Goal: Find specific page/section: Find specific page/section

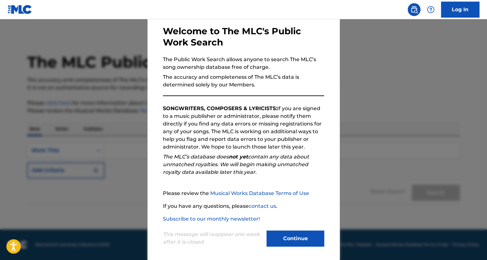
scroll to position [33, 0]
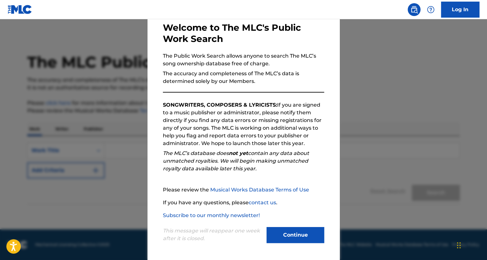
click at [279, 234] on button "Continue" at bounding box center [296, 235] width 58 height 16
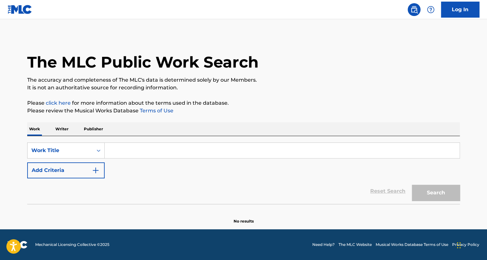
click at [169, 148] on input "Search Form" at bounding box center [282, 150] width 355 height 15
paste input "Octoparis"
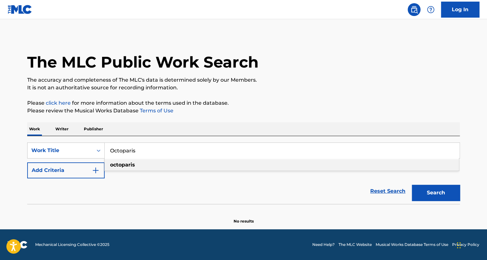
click at [136, 168] on div "octoparis" at bounding box center [282, 165] width 354 height 12
type input "octoparis"
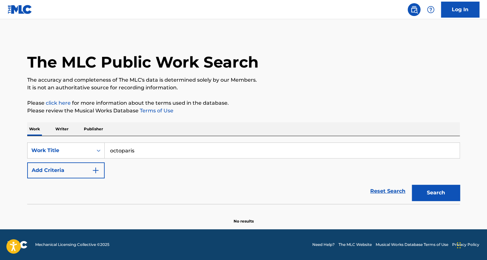
click at [59, 182] on div "Reset Search Search" at bounding box center [243, 191] width 433 height 26
click at [68, 175] on button "Add Criteria" at bounding box center [65, 170] width 77 height 16
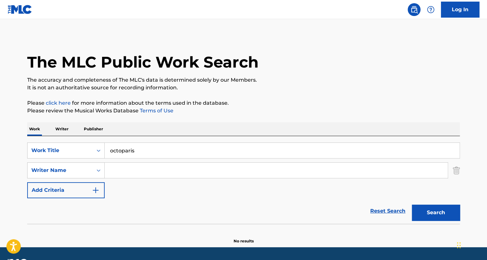
click at [152, 167] on input "Search Form" at bounding box center [276, 170] width 343 height 15
type input "Hohkavaara"
click at [412, 205] on button "Search" at bounding box center [436, 213] width 48 height 16
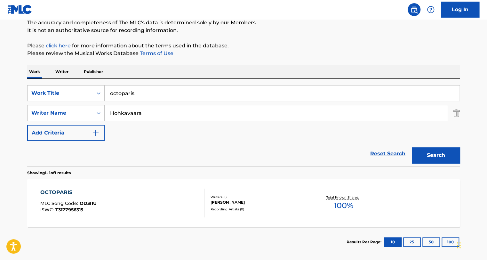
scroll to position [88, 0]
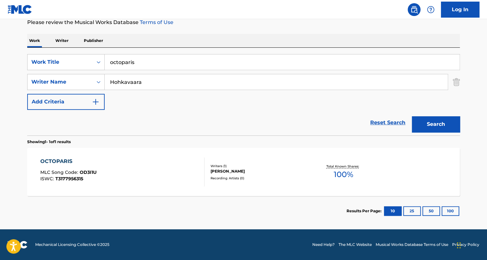
click at [261, 166] on div "Writers ( 1 )" at bounding box center [259, 166] width 97 height 5
